Goal: Use online tool/utility: Utilize a website feature to perform a specific function

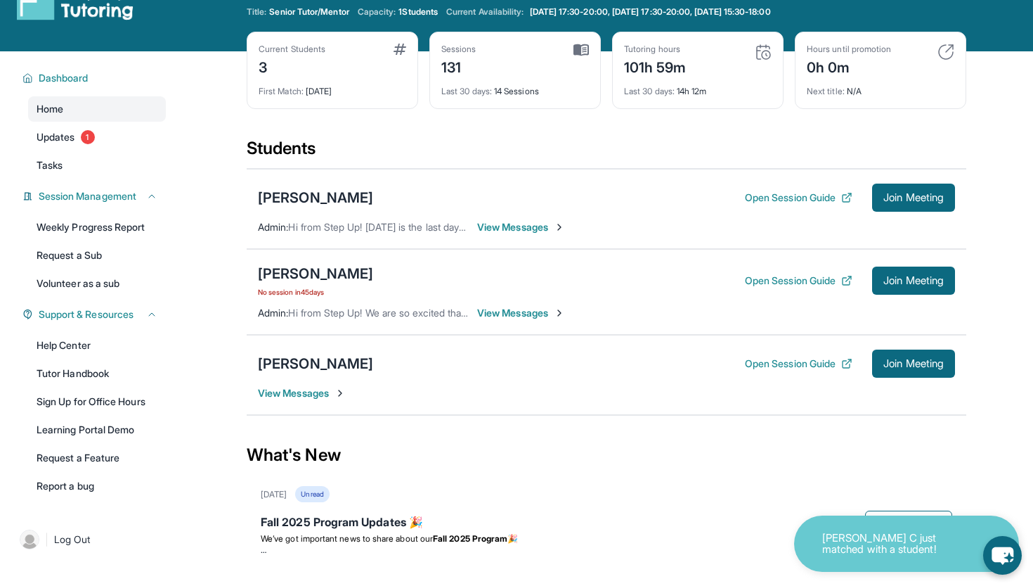
scroll to position [45, 0]
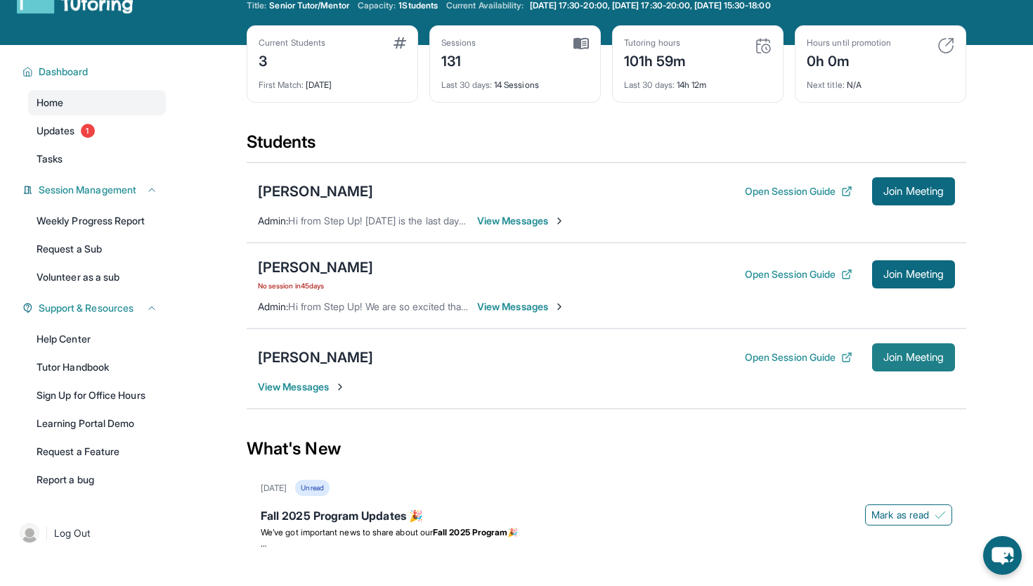
click at [917, 361] on span "Join Meeting" at bounding box center [914, 357] width 60 height 8
click at [884, 354] on span "Join Meeting" at bounding box center [914, 357] width 60 height 8
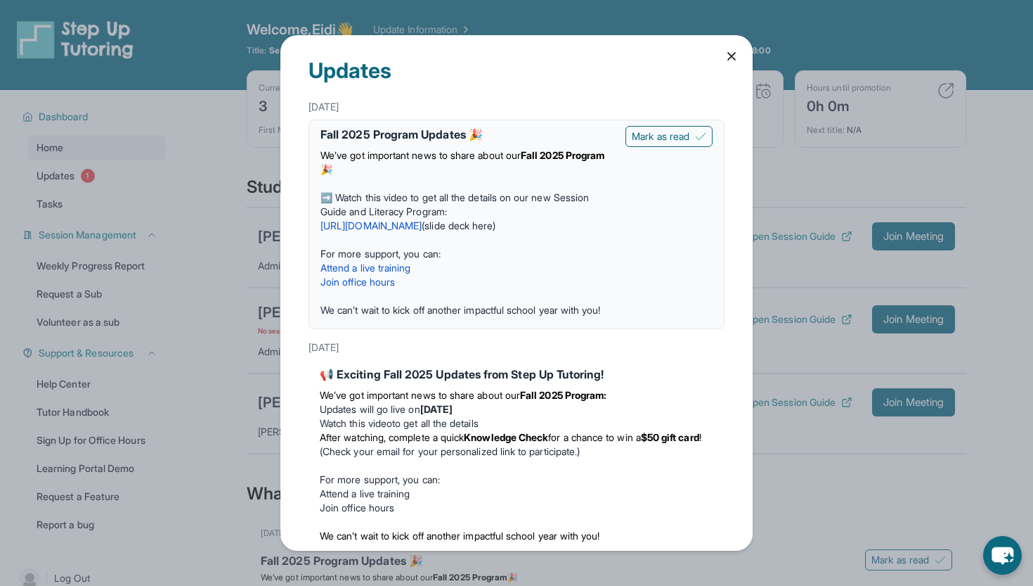
scroll to position [149, 0]
